Goal: Task Accomplishment & Management: Use online tool/utility

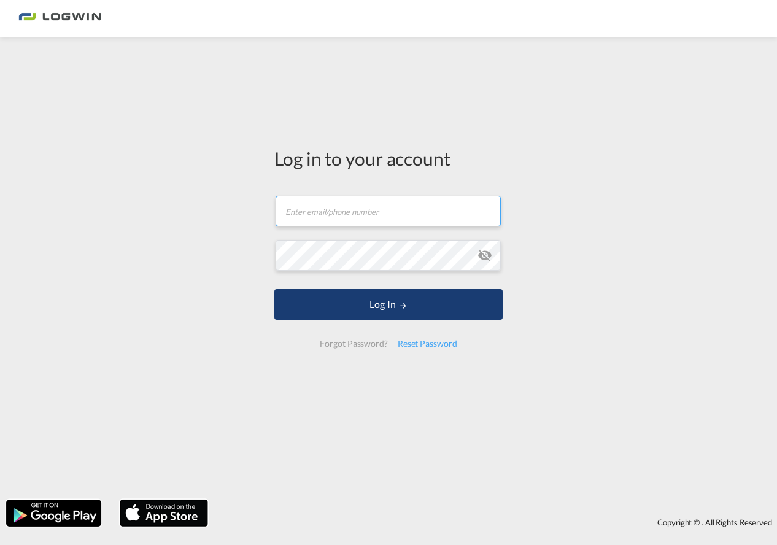
type input "[PERSON_NAME][EMAIL_ADDRESS][PERSON_NAME][DOMAIN_NAME]"
click at [398, 309] on button "Log In" at bounding box center [388, 304] width 228 height 31
